Goal: Information Seeking & Learning: Learn about a topic

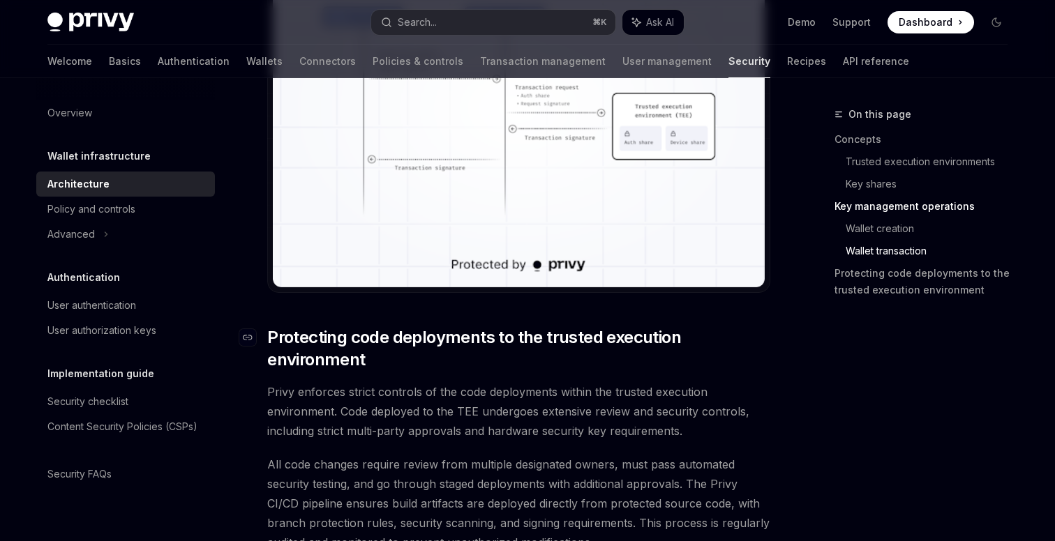
scroll to position [2768, 0]
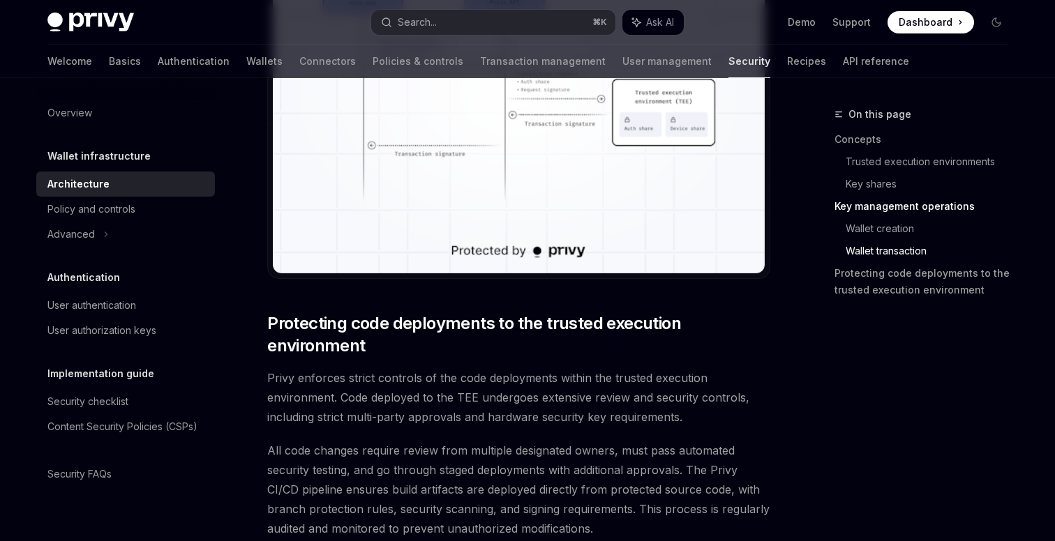
click at [137, 378] on h5 "Implementation guide" at bounding box center [100, 374] width 107 height 17
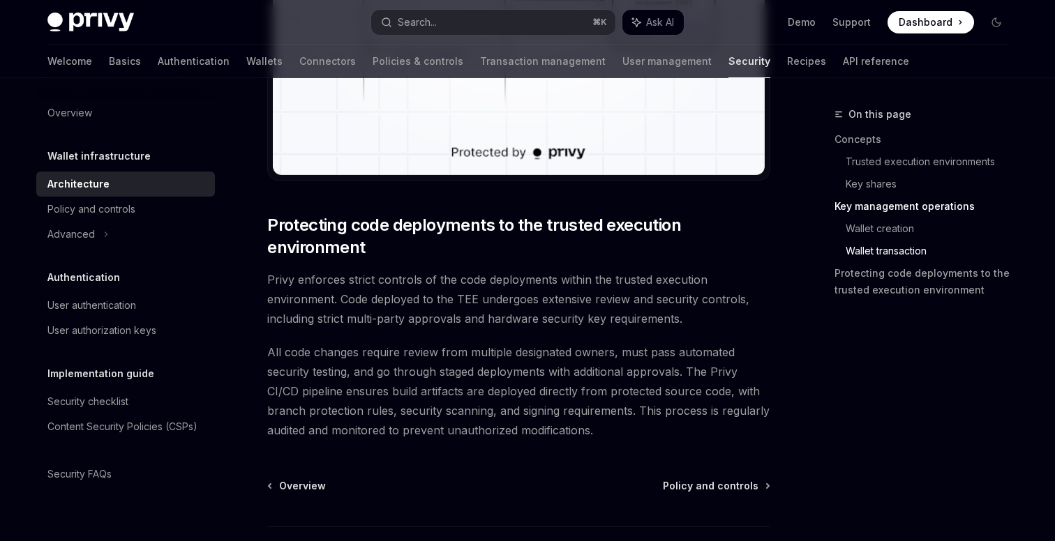
scroll to position [2972, 0]
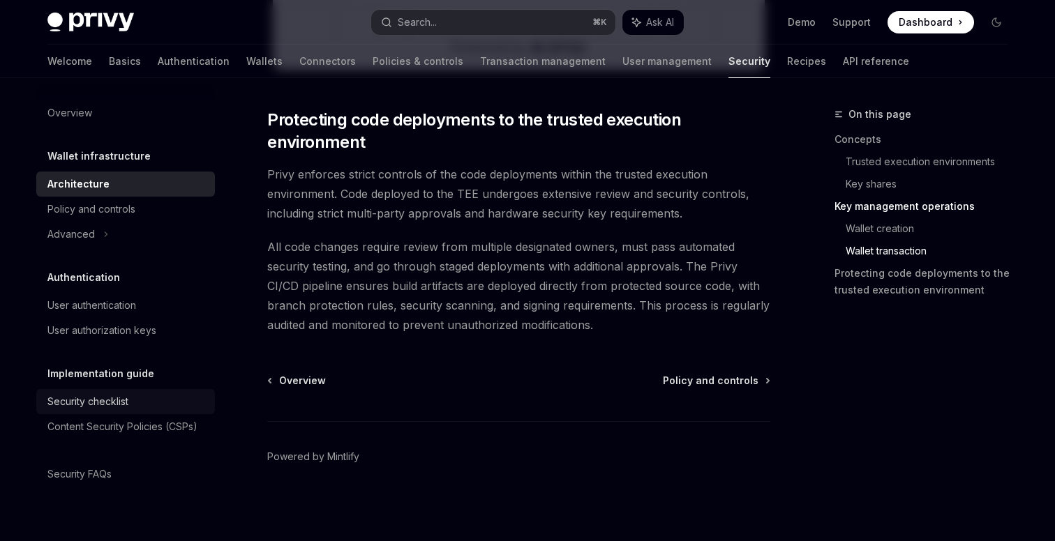
click at [87, 400] on div "Security checklist" at bounding box center [87, 401] width 81 height 17
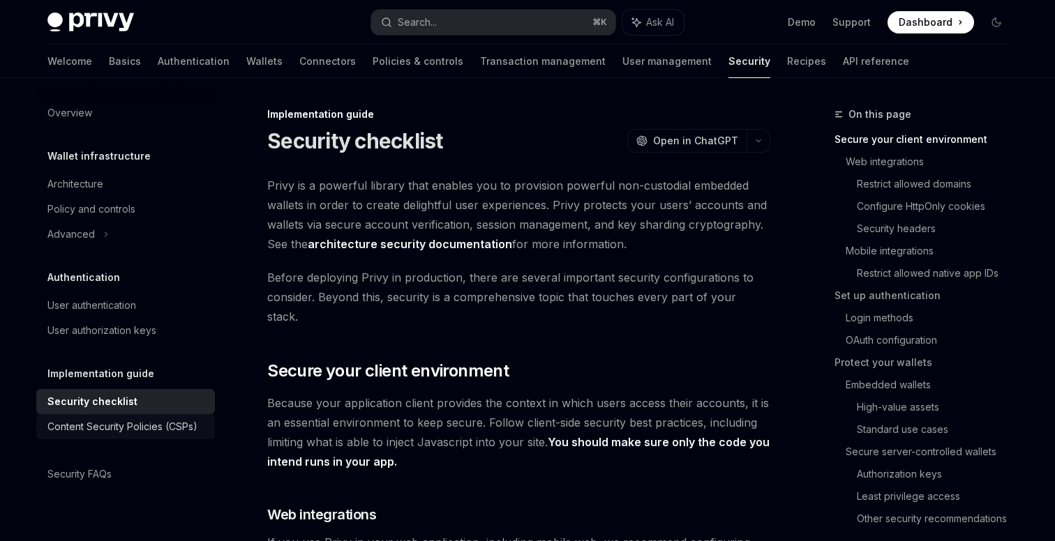
click at [111, 420] on div "Content Security Policies (CSPs)" at bounding box center [122, 427] width 150 height 17
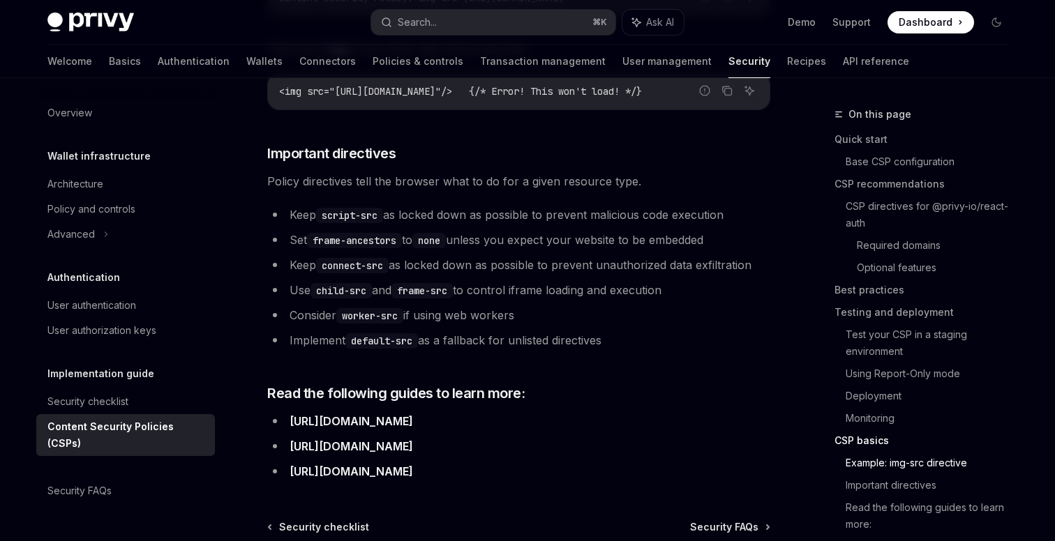
scroll to position [3523, 0]
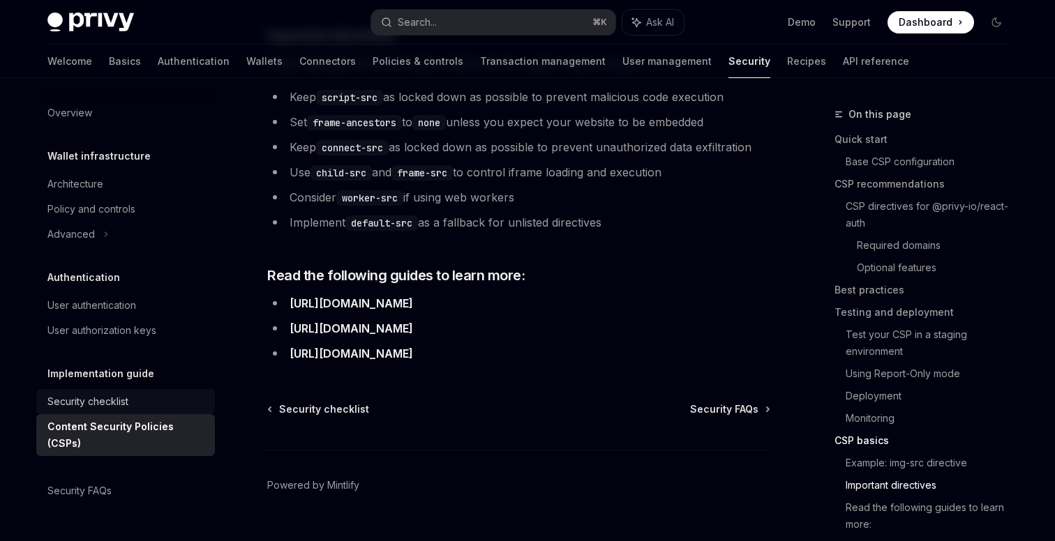
click at [158, 411] on link "Security checklist" at bounding box center [125, 401] width 179 height 25
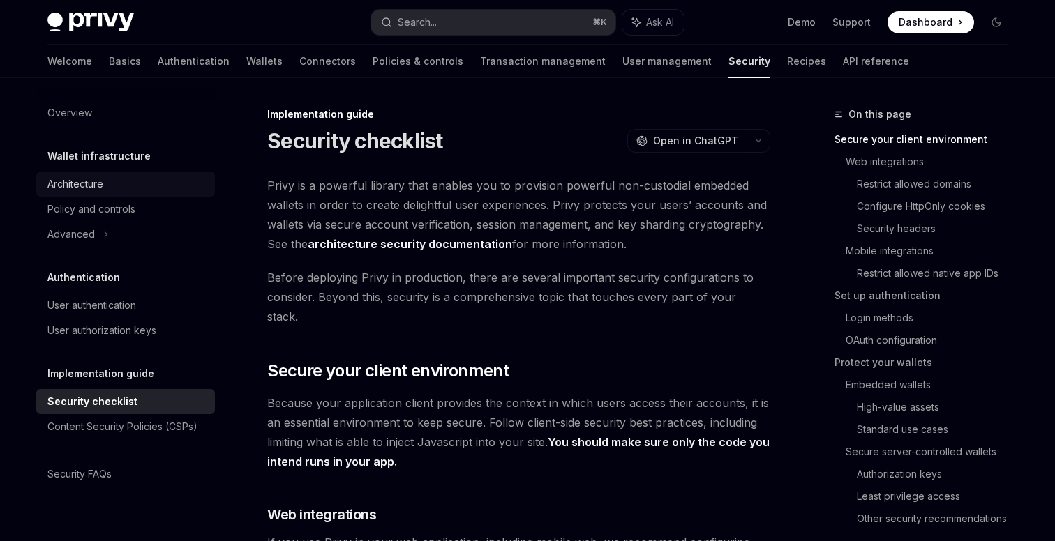
click at [112, 184] on div "Architecture" at bounding box center [126, 184] width 159 height 17
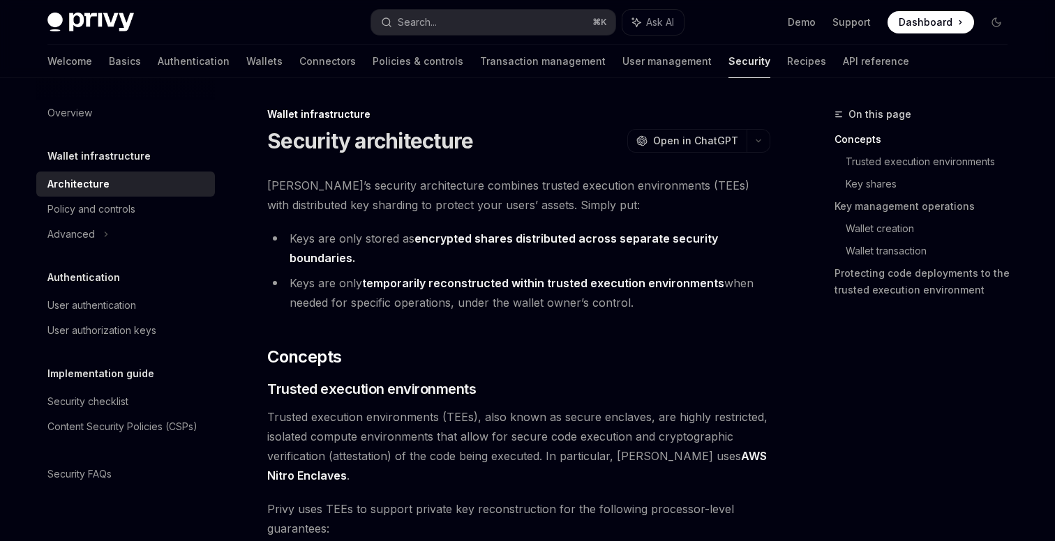
click at [123, 165] on div "Wallet infrastructure Architecture Policy and controls Advanced" at bounding box center [125, 197] width 179 height 99
click at [126, 156] on h5 "Wallet infrastructure" at bounding box center [98, 156] width 103 height 17
click at [107, 157] on h5 "Wallet infrastructure" at bounding box center [98, 156] width 103 height 17
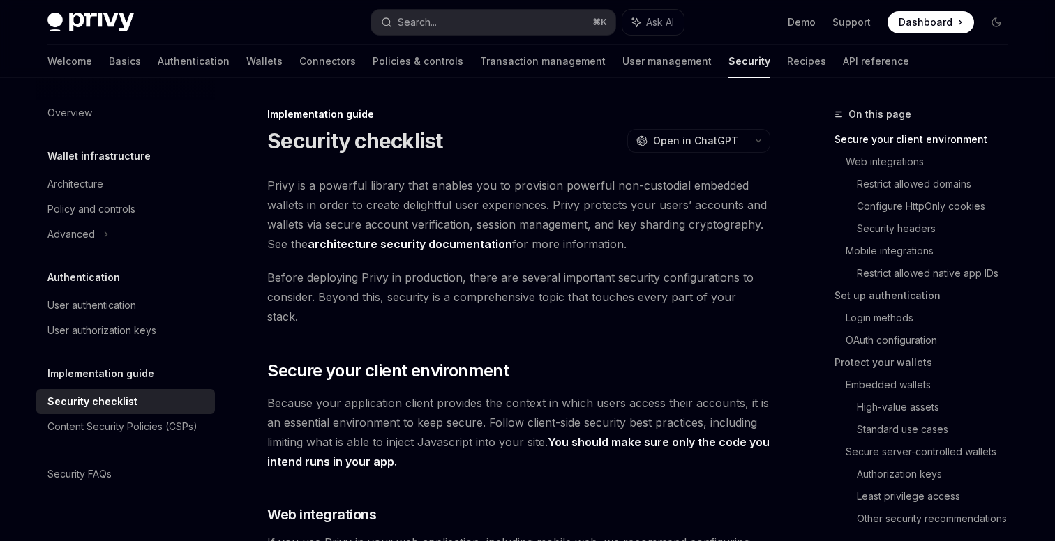
type textarea "*"
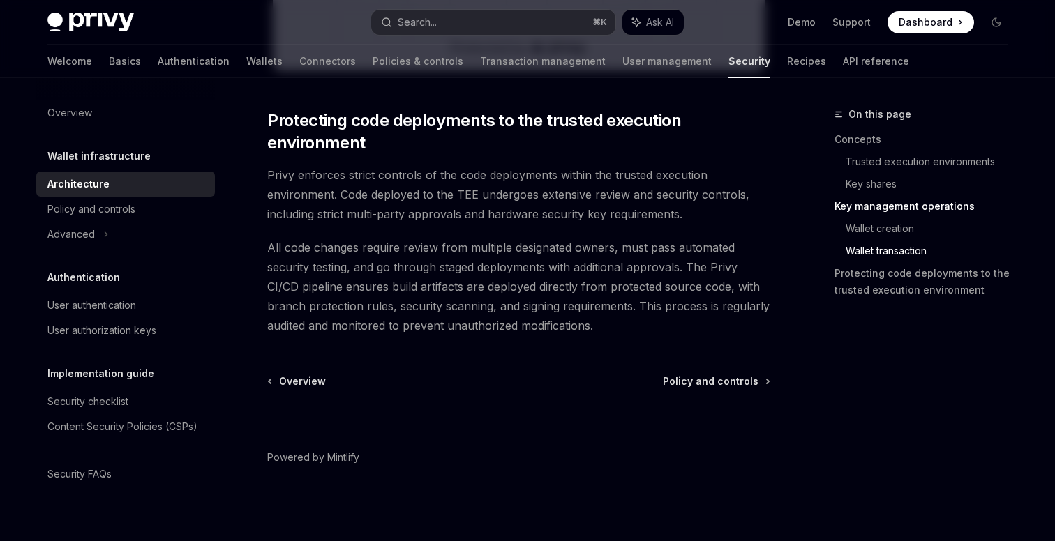
scroll to position [2972, 0]
